Goal: Task Accomplishment & Management: Manage account settings

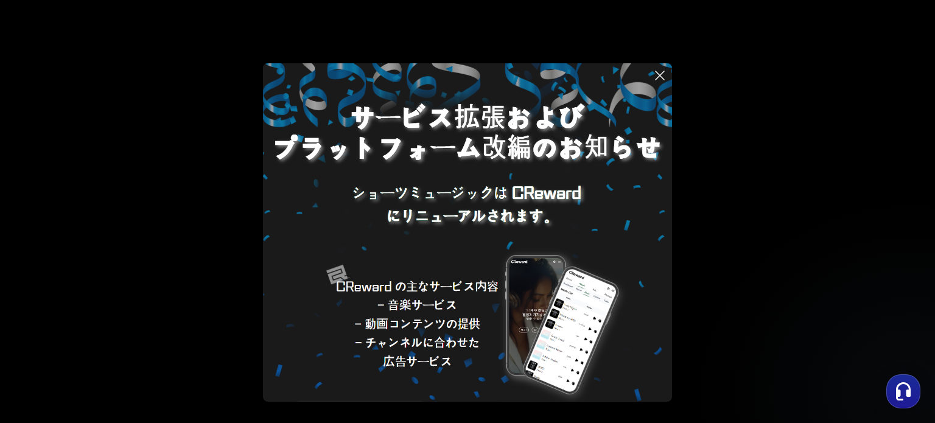
click at [496, 59] on button at bounding box center [467, 211] width 935 height 423
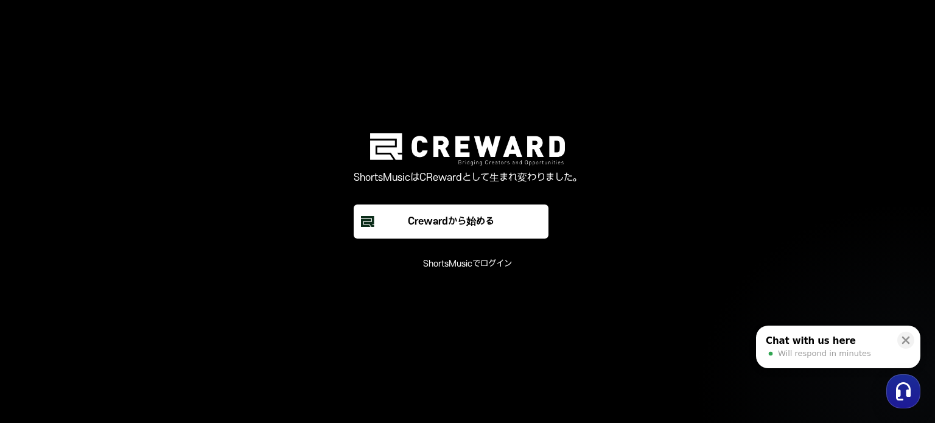
drag, startPoint x: 584, startPoint y: 1, endPoint x: 436, endPoint y: 40, distance: 153.1
click at [436, 40] on main "ShortsMusicはCRewardとして生まれ変わりました。 Crewardから始める ShortsMusicでログイン" at bounding box center [467, 211] width 935 height 423
click at [450, 263] on font "ShortsMusicでログイン" at bounding box center [467, 264] width 89 height 10
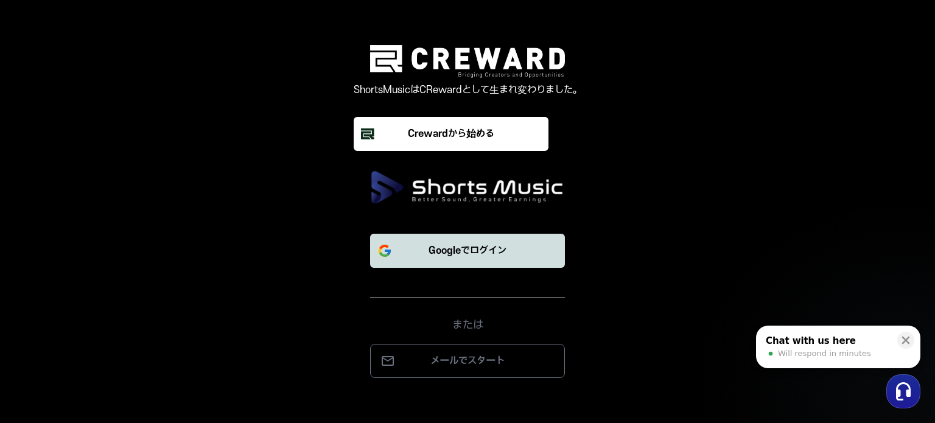
click at [461, 251] on font "Googleでログイン" at bounding box center [467, 250] width 78 height 11
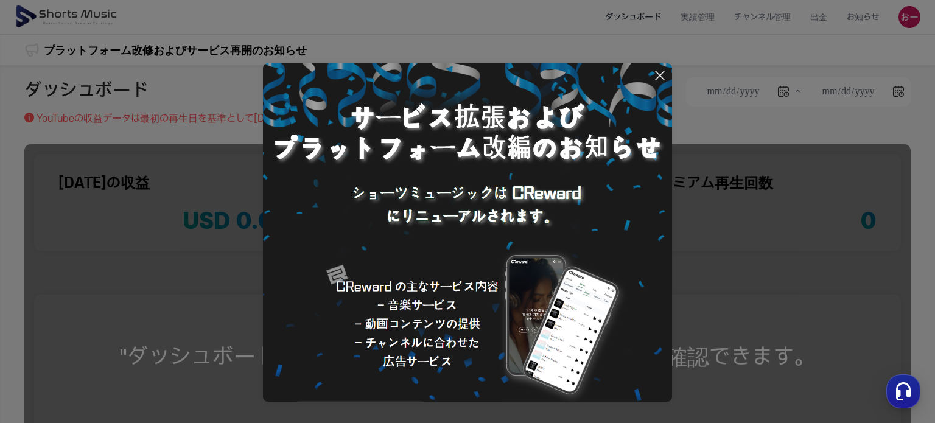
click at [663, 72] on icon at bounding box center [659, 75] width 15 height 15
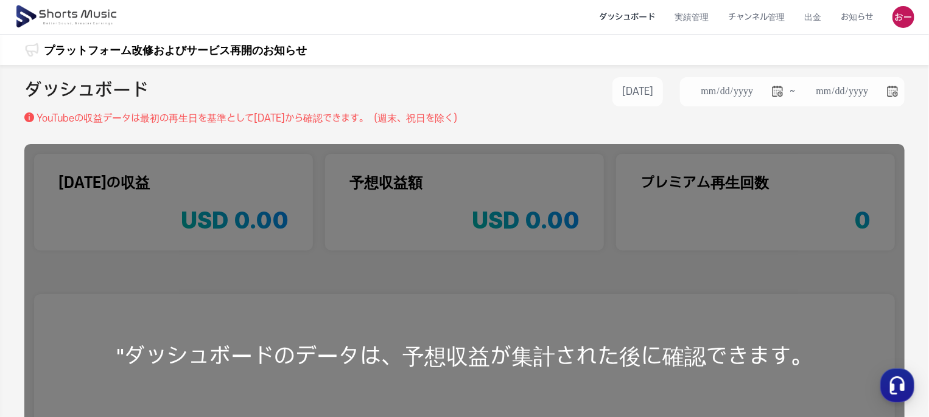
click at [59, 10] on img at bounding box center [67, 17] width 105 height 34
click at [67, 14] on img at bounding box center [67, 17] width 105 height 34
click at [902, 19] on img at bounding box center [903, 17] width 22 height 22
click at [855, 75] on link "マイページ" at bounding box center [860, 72] width 97 height 22
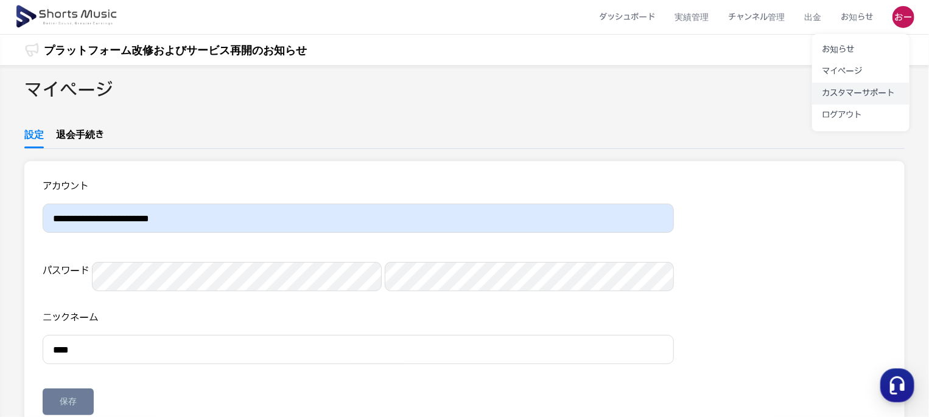
click at [848, 94] on link "カスタマーサポート" at bounding box center [860, 94] width 97 height 22
click at [103, 135] on button at bounding box center [464, 208] width 929 height 417
click at [94, 141] on link "退会手続き" at bounding box center [80, 138] width 48 height 21
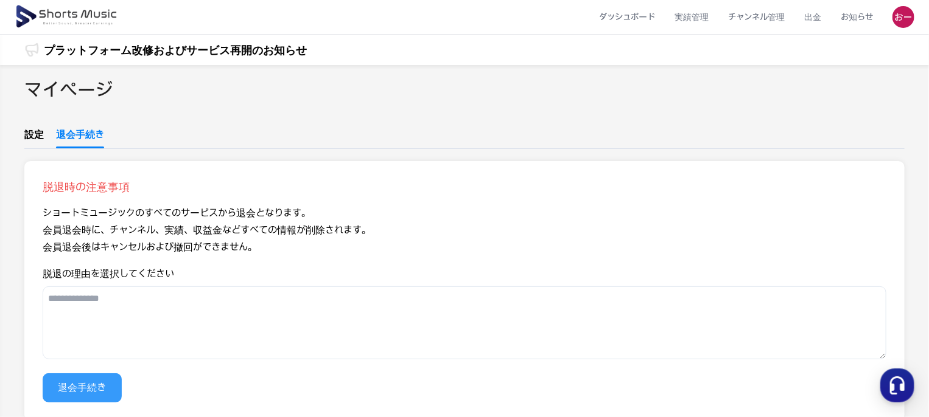
click at [100, 386] on button "退会手続き" at bounding box center [82, 388] width 79 height 29
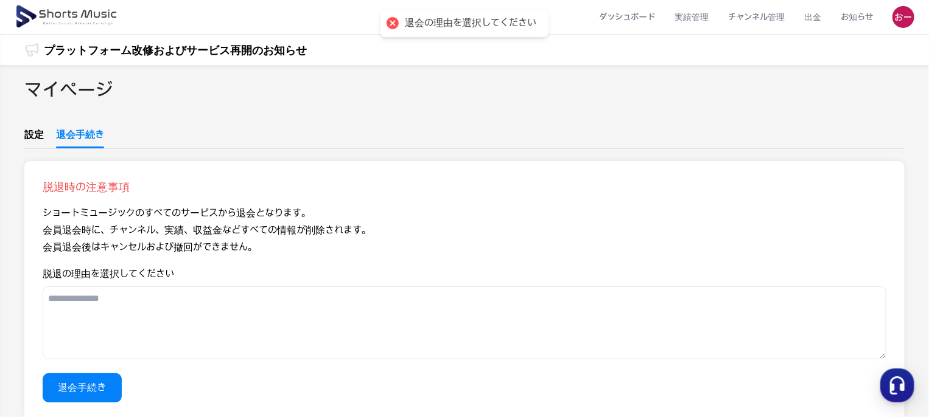
click at [102, 308] on textarea "脱退の理由を選択してください" at bounding box center [464, 323] width 843 height 73
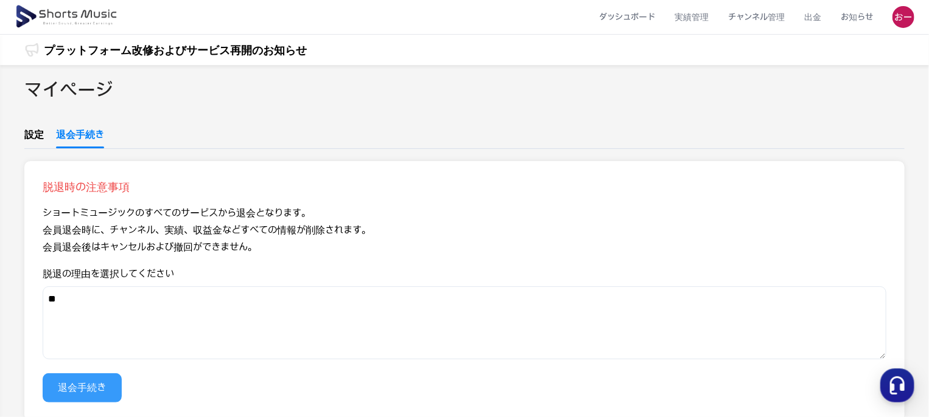
type textarea "**"
click at [96, 388] on button "退会手続き" at bounding box center [82, 388] width 79 height 29
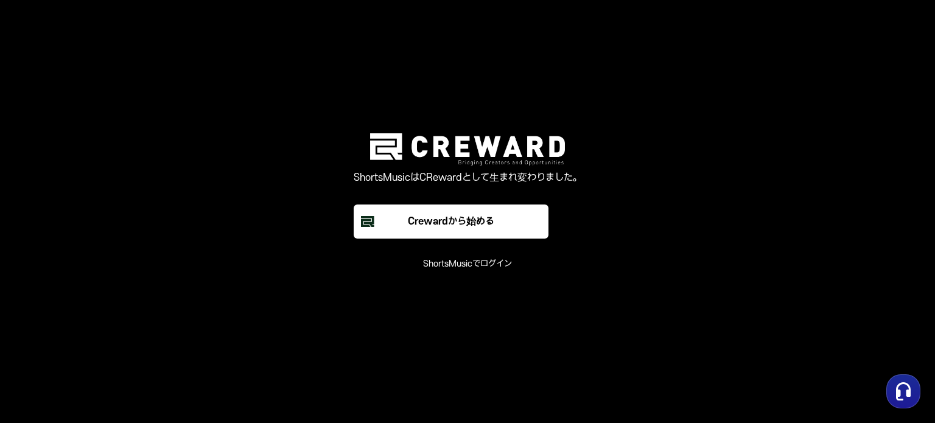
click at [559, 77] on main "ShortsMusicはCRewardとして生まれ変わりました。 Crewardから始める ShortsMusicでログイン" at bounding box center [467, 211] width 935 height 423
drag, startPoint x: 88, startPoint y: 1, endPoint x: 117, endPoint y: 108, distance: 111.6
click at [117, 108] on main "ShortsMusicはCRewardとして生まれ変わりました。 Crewardから始める ShortsMusicでログイン" at bounding box center [467, 211] width 935 height 423
